Goal: Task Accomplishment & Management: Manage account settings

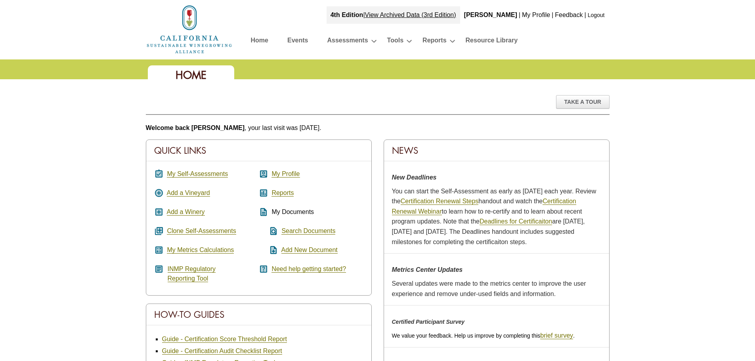
click at [597, 17] on link "Logout" at bounding box center [596, 15] width 17 height 6
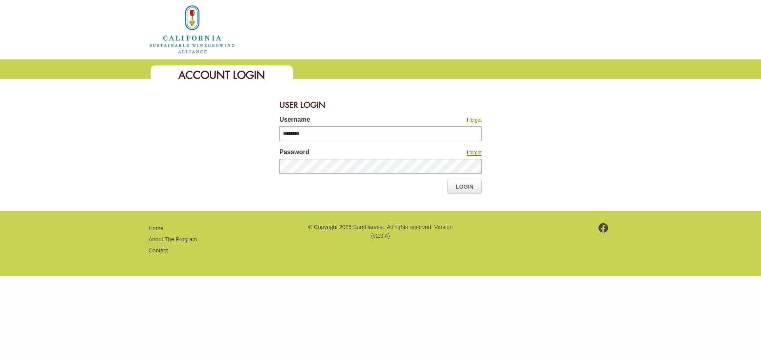
click at [312, 130] on input "********" at bounding box center [381, 133] width 202 height 15
type input "********"
click at [468, 184] on link "Login" at bounding box center [465, 186] width 34 height 13
